Goal: Go to known website: Access a specific website the user already knows

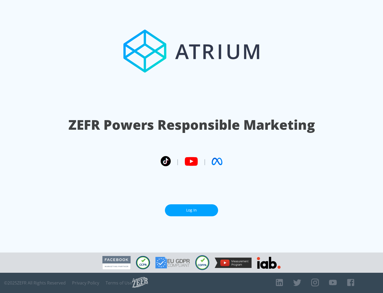
click at [192, 208] on link "Log In" at bounding box center [191, 210] width 53 height 12
